Goal: Information Seeking & Learning: Learn about a topic

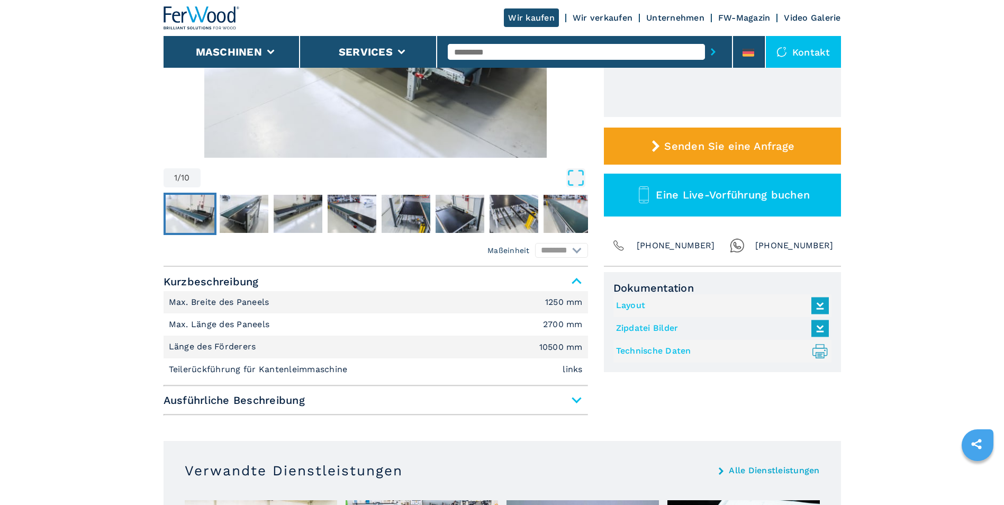
scroll to position [265, 0]
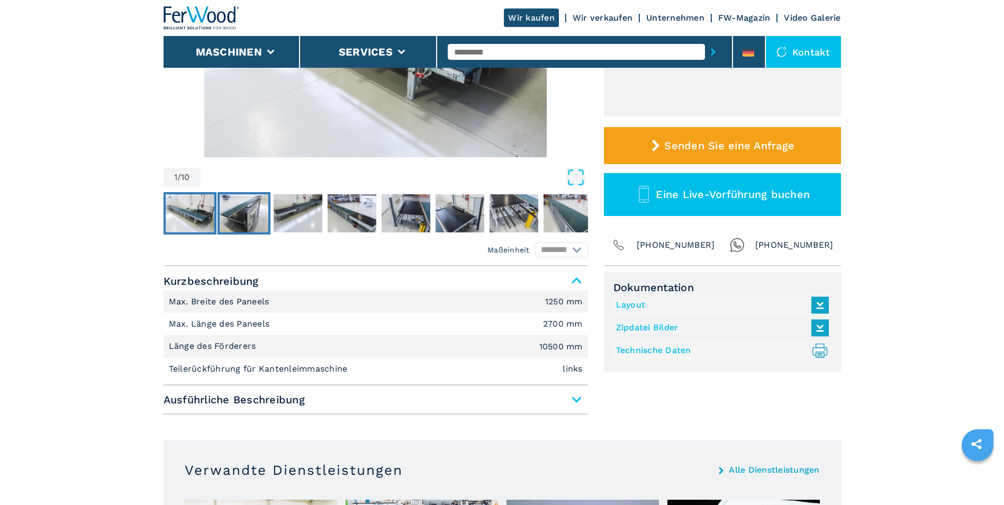
click at [240, 213] on img "Go to Slide 2" at bounding box center [244, 213] width 49 height 38
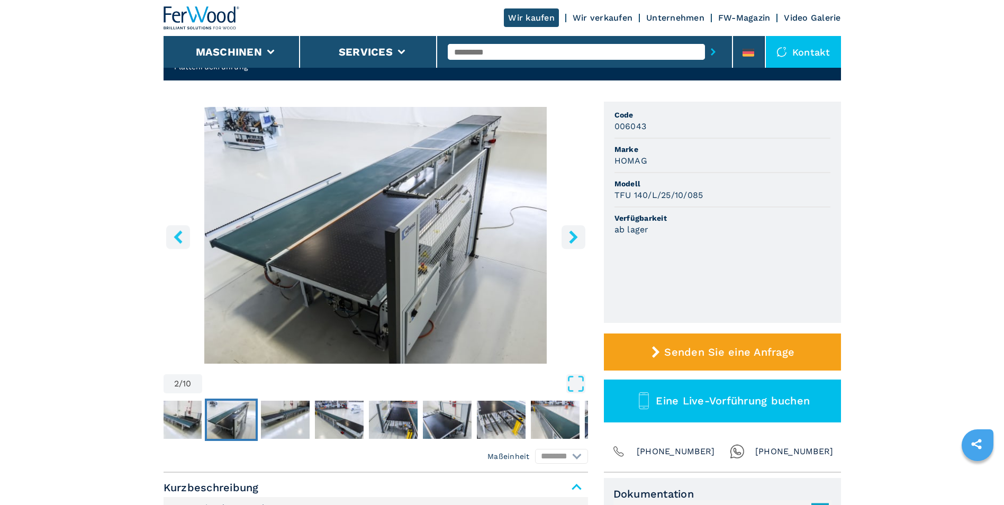
scroll to position [53, 0]
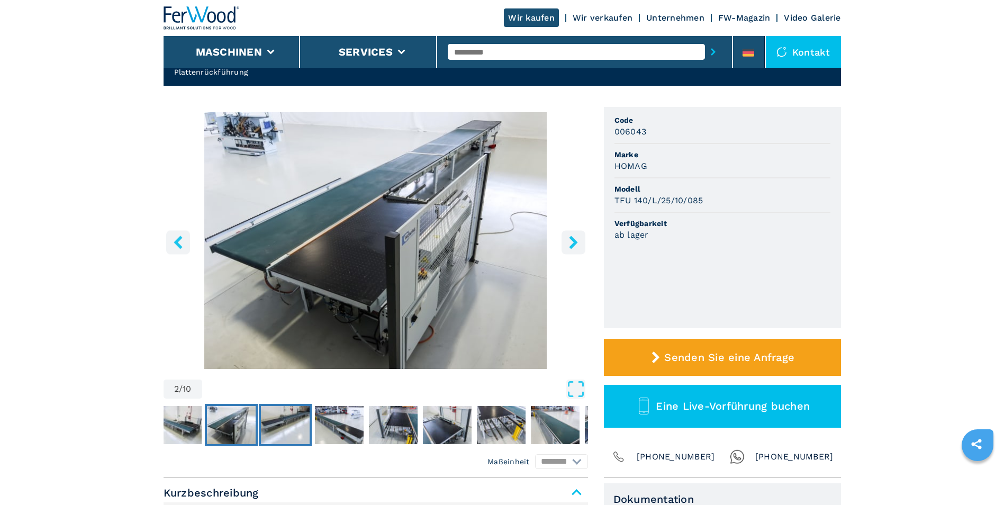
click at [293, 419] on img "Go to Slide 3" at bounding box center [285, 425] width 49 height 38
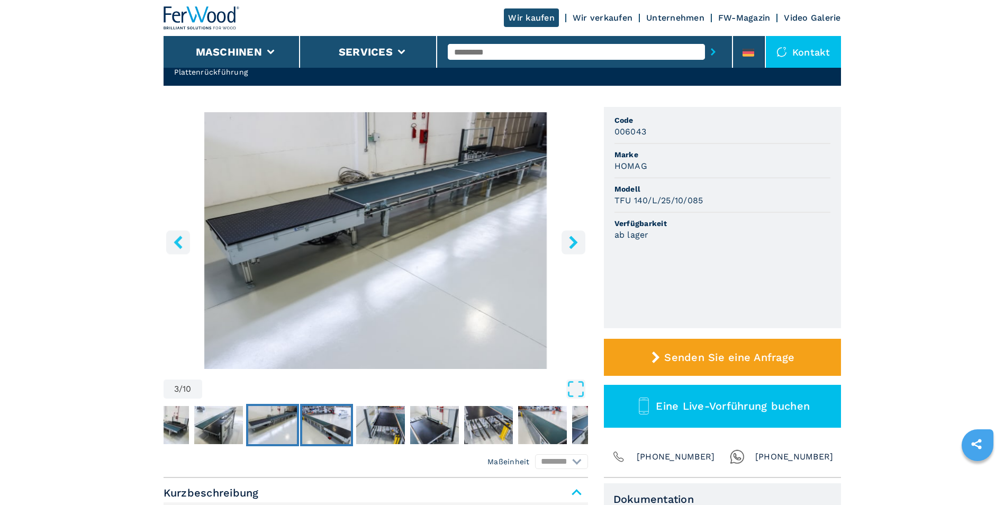
click at [322, 420] on img "Go to Slide 4" at bounding box center [326, 425] width 49 height 38
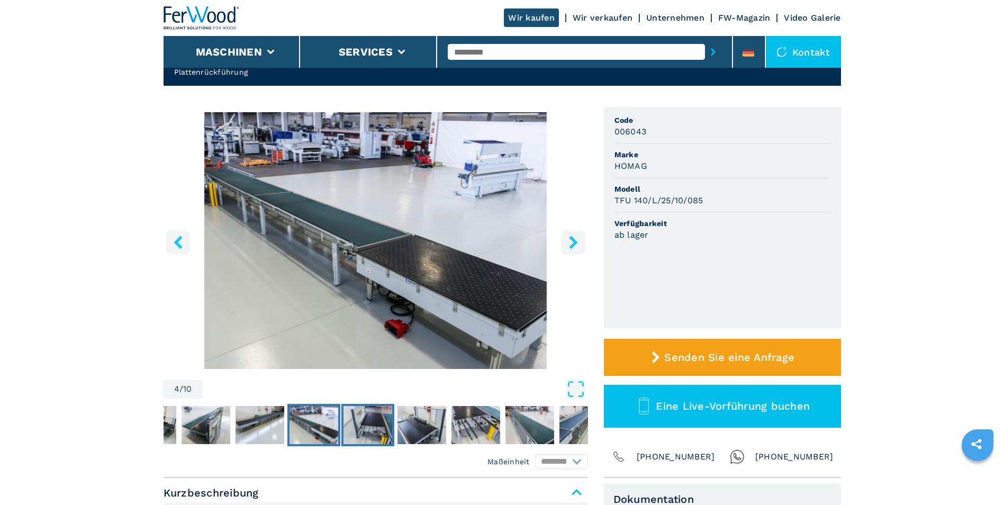
click at [366, 422] on img "Go to Slide 5" at bounding box center [367, 425] width 49 height 38
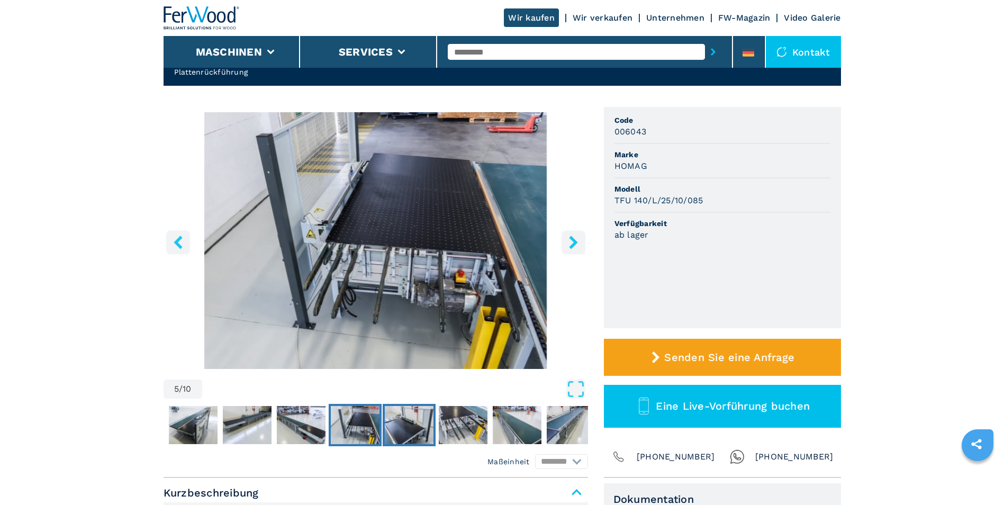
click at [414, 423] on img "Go to Slide 6" at bounding box center [409, 425] width 49 height 38
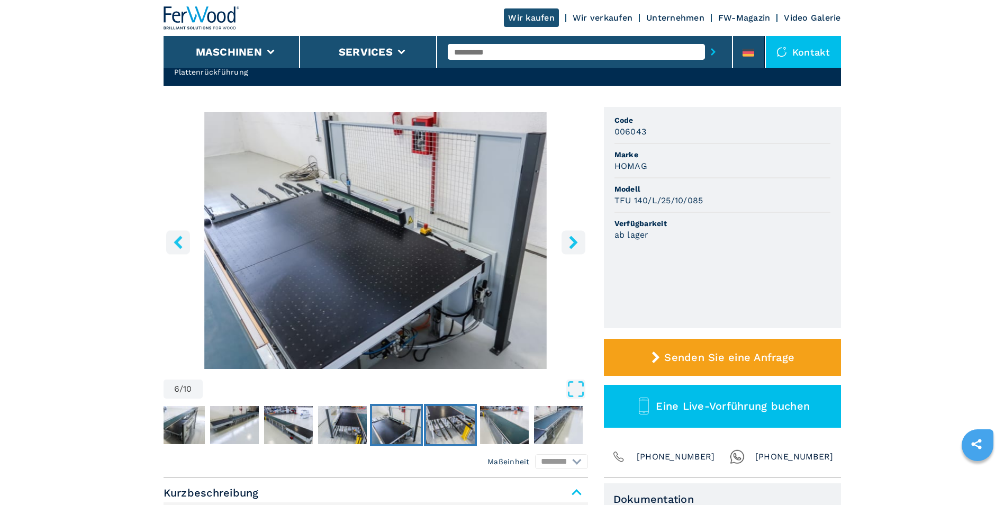
click at [450, 420] on img "Go to Slide 7" at bounding box center [450, 425] width 49 height 38
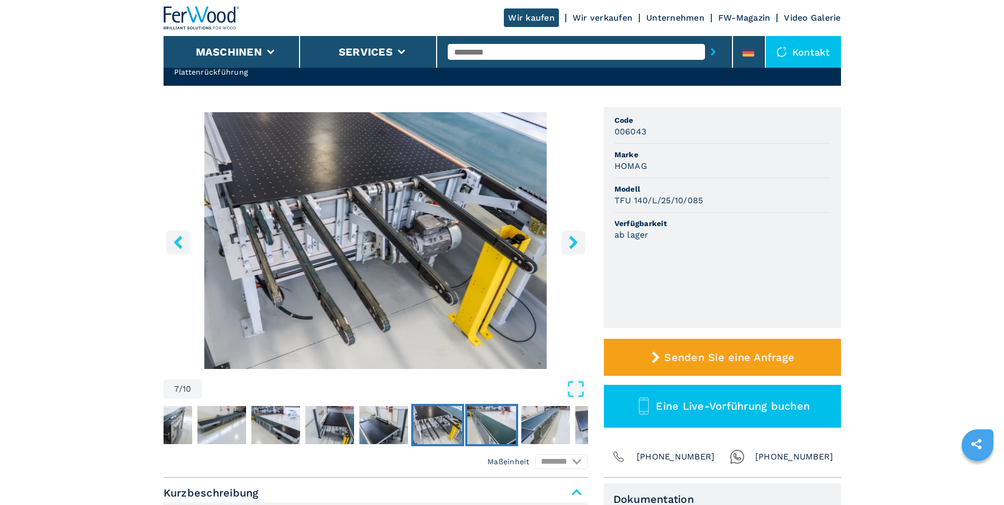
click at [490, 422] on img "Go to Slide 8" at bounding box center [491, 425] width 49 height 38
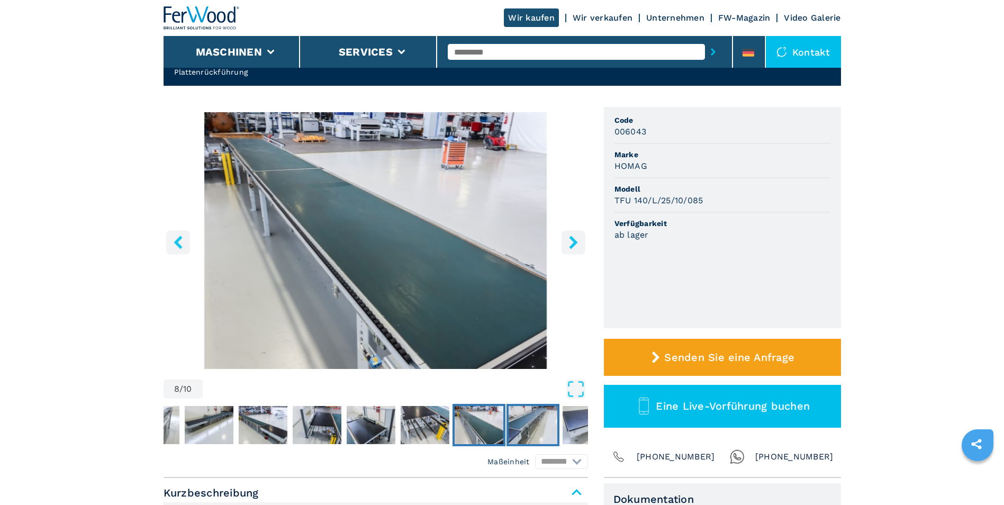
click at [525, 425] on img "Go to Slide 9" at bounding box center [533, 425] width 49 height 38
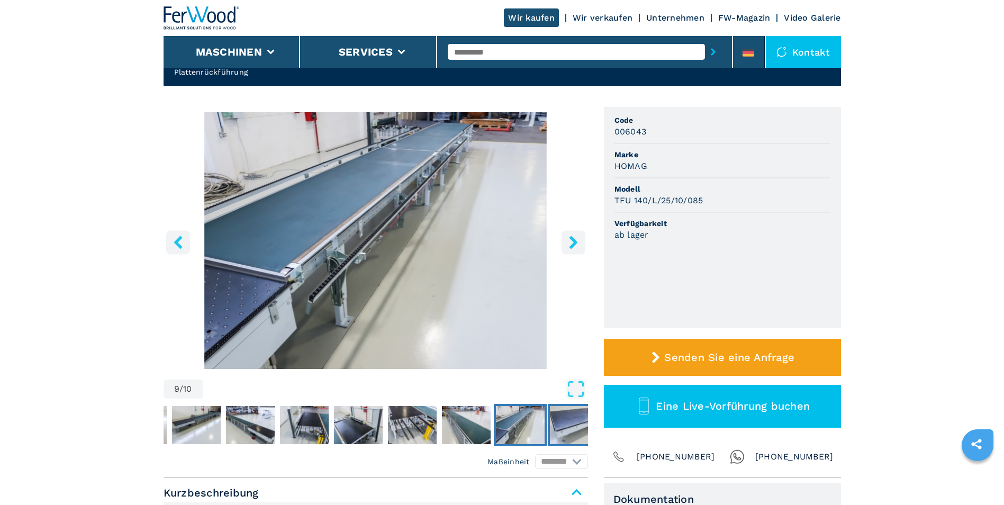
click at [570, 419] on img "Go to Slide 10" at bounding box center [574, 425] width 49 height 38
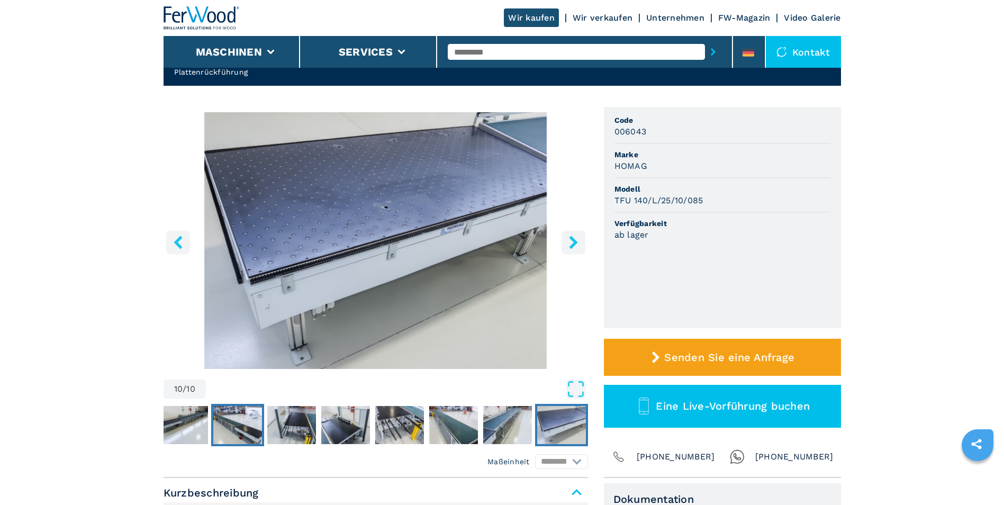
click at [244, 423] on img "Go to Slide 4" at bounding box center [237, 425] width 49 height 38
